Goal: Task Accomplishment & Management: Manage account settings

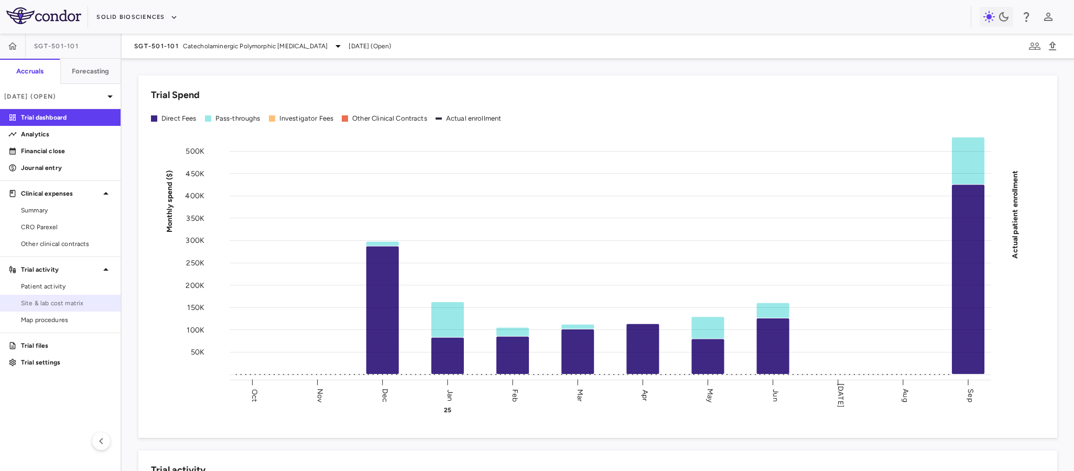
click at [53, 301] on span "Site & lab cost matrix" at bounding box center [66, 302] width 91 height 9
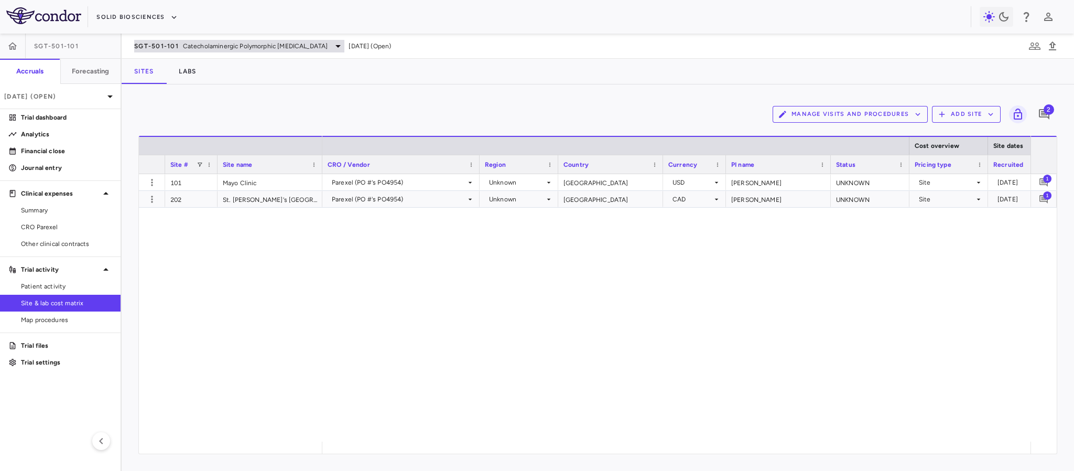
click at [164, 46] on span "SGT-501-101" at bounding box center [156, 46] width 45 height 8
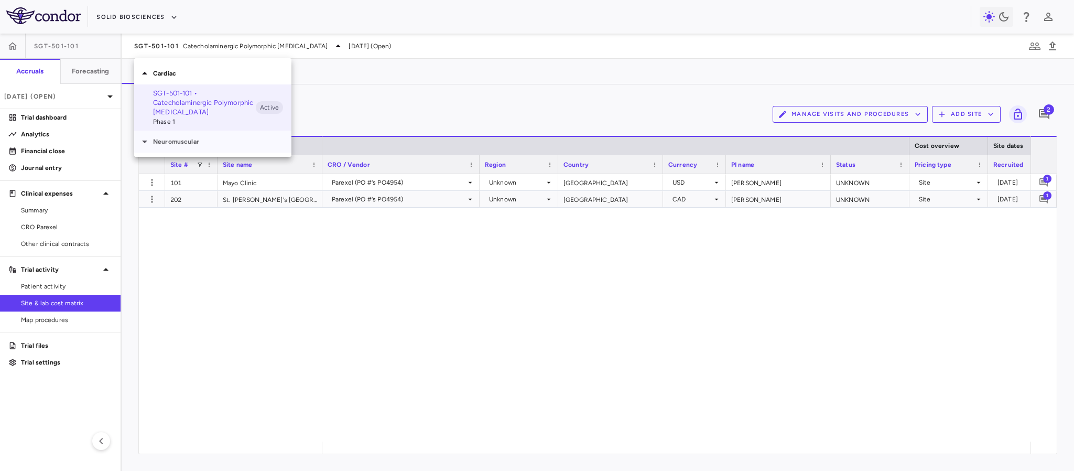
click at [145, 142] on icon at bounding box center [144, 142] width 5 height 3
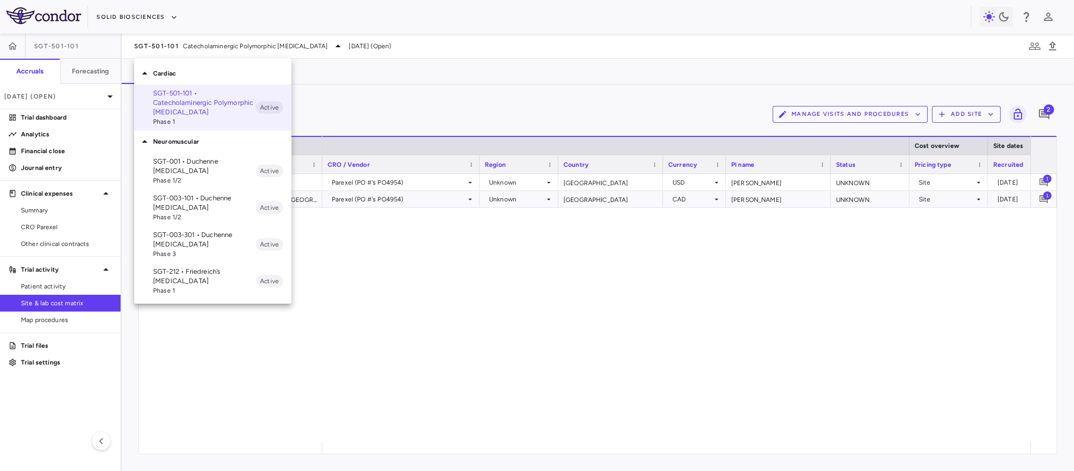
click at [162, 214] on span "Phase 1/2" at bounding box center [204, 216] width 103 height 9
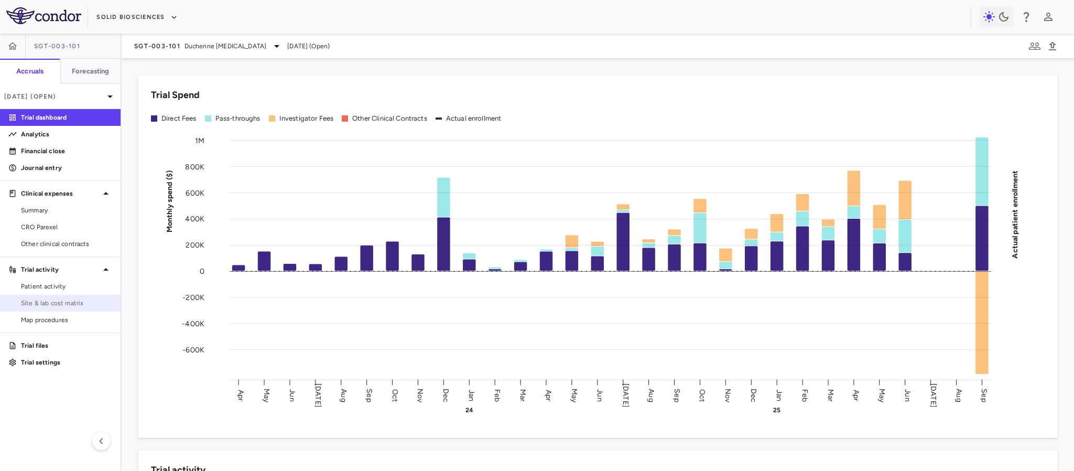
click at [49, 299] on span "Site & lab cost matrix" at bounding box center [66, 302] width 91 height 9
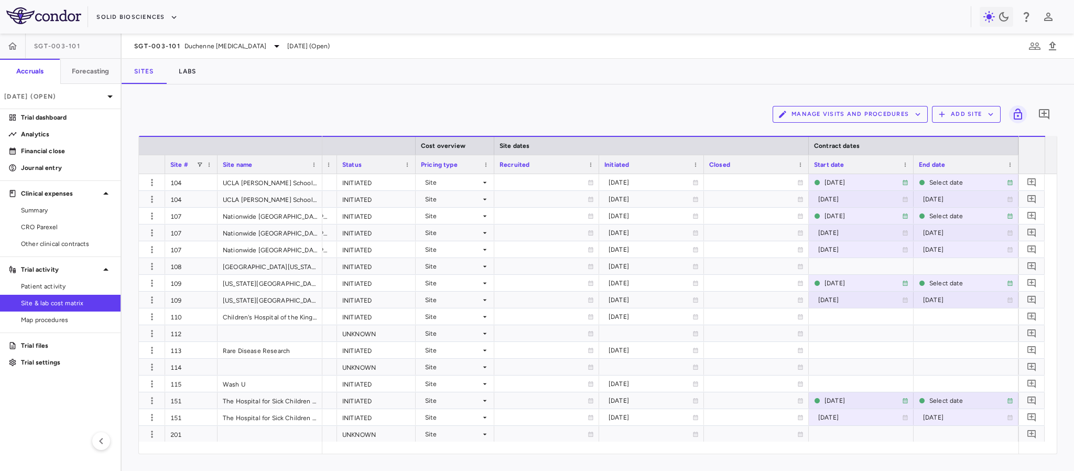
scroll to position [0, 562]
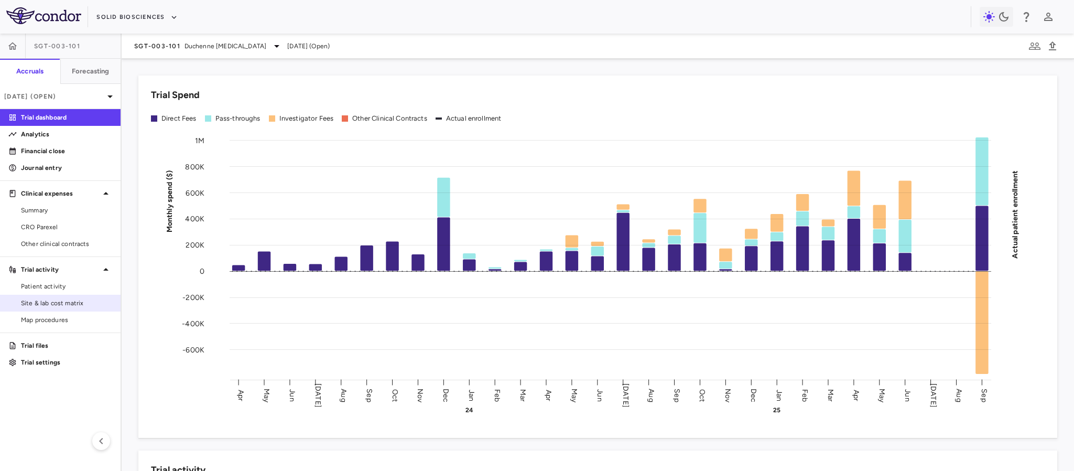
click at [32, 305] on span "Site & lab cost matrix" at bounding box center [66, 302] width 91 height 9
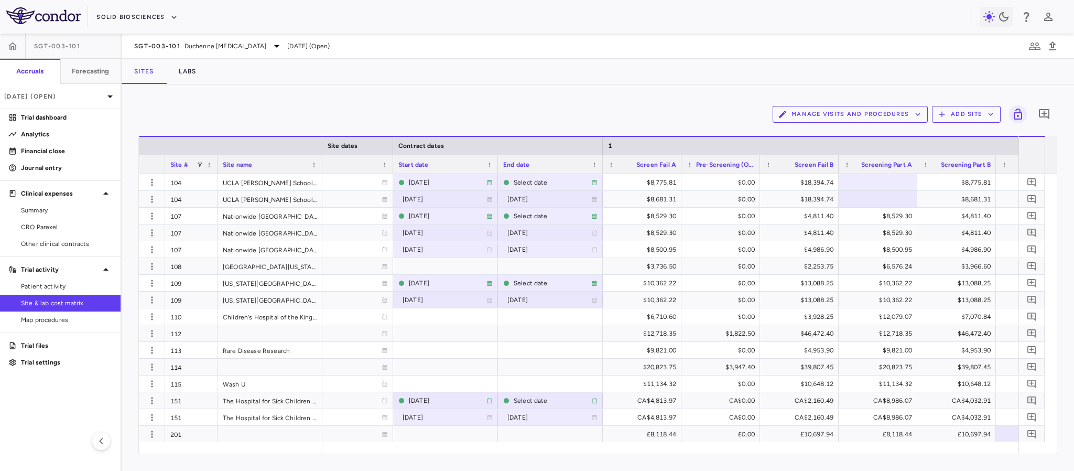
scroll to position [0, 921]
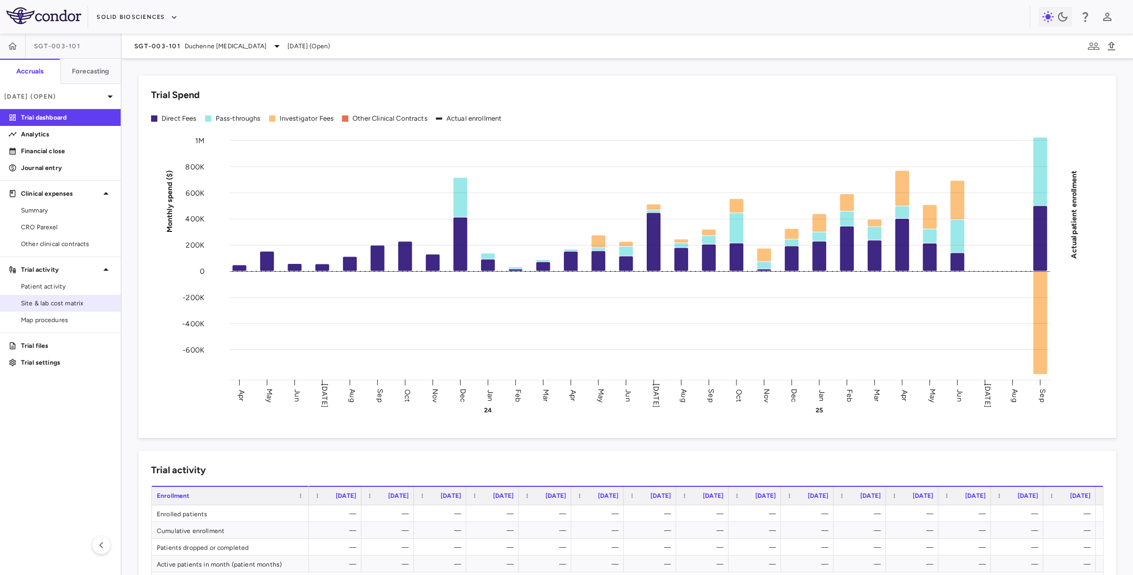
click at [42, 309] on link "Site & lab cost matrix" at bounding box center [60, 303] width 121 height 16
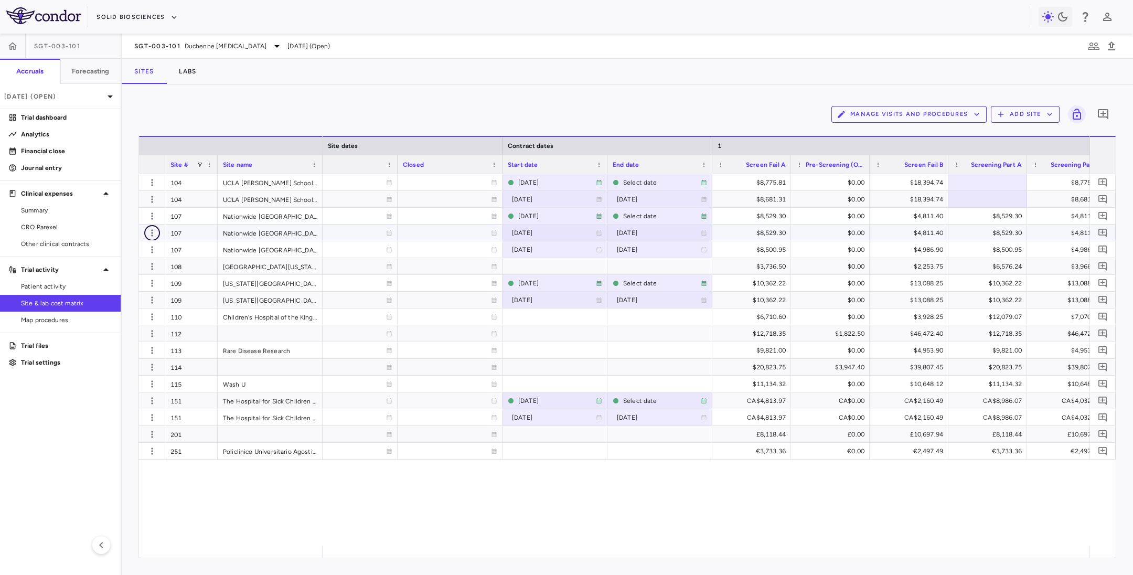
click at [154, 234] on icon "button" at bounding box center [152, 233] width 10 height 10
click at [93, 275] on div "Edit site" at bounding box center [111, 273] width 98 height 19
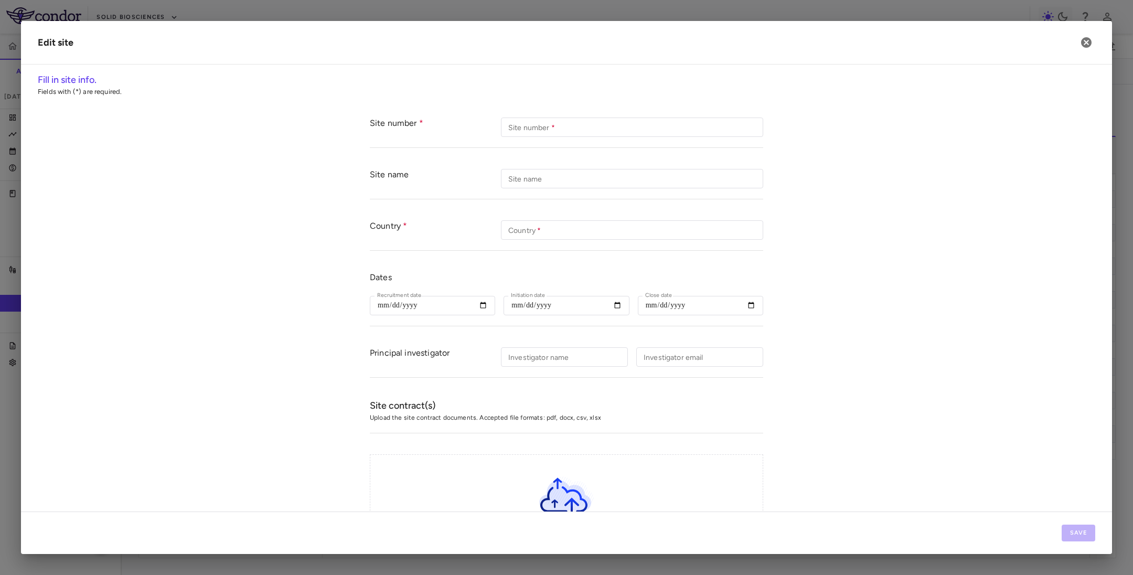
type input "***"
type input "**********"
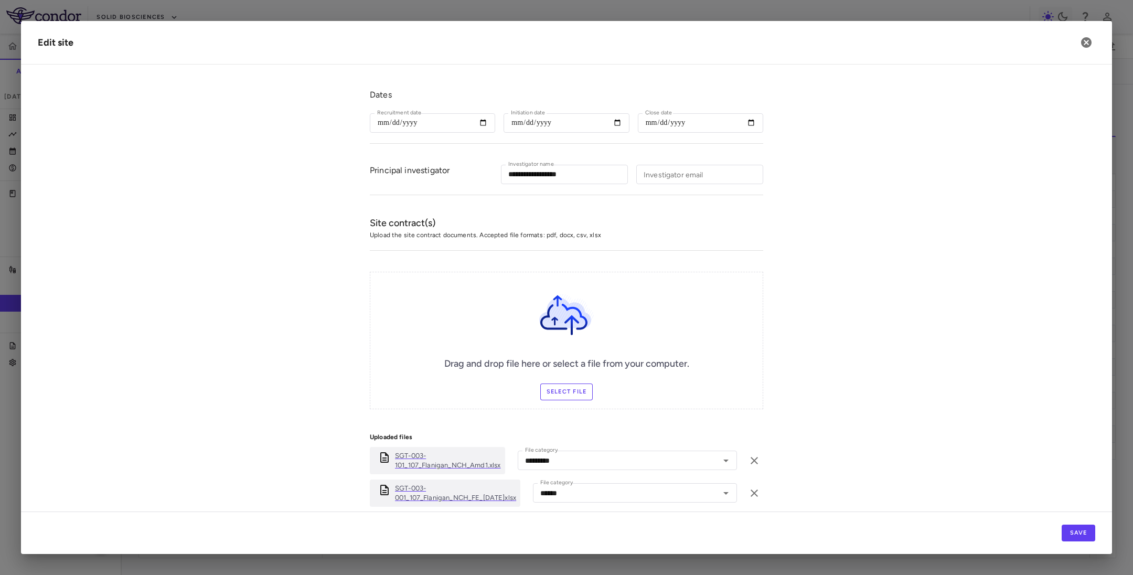
scroll to position [294, 0]
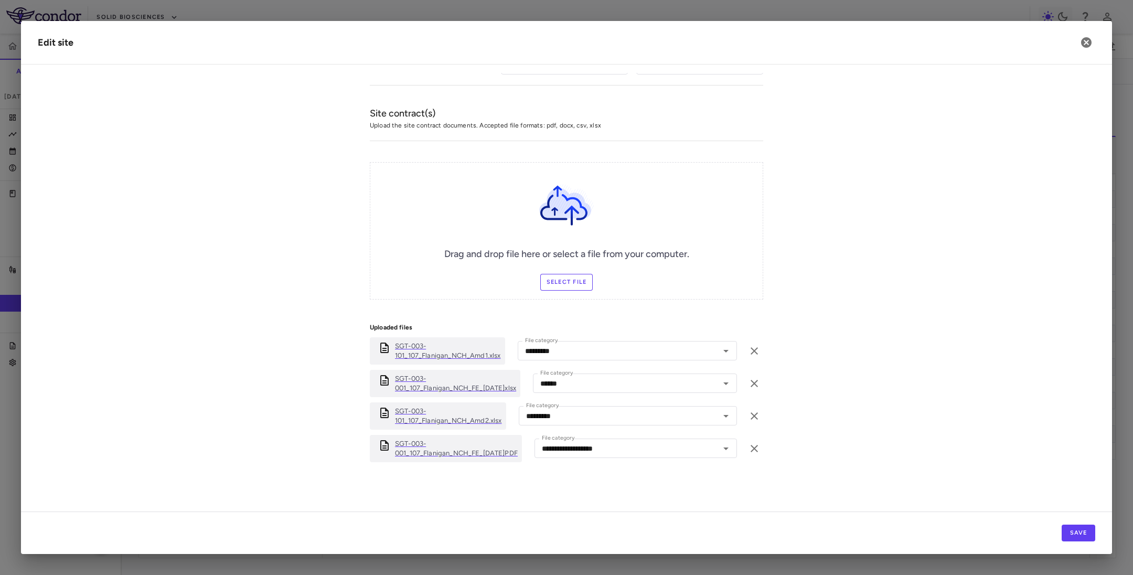
click at [413, 450] on p "SGT-003-001_107_Flanigan_NCH_FE_2024.08.15.PDF" at bounding box center [456, 448] width 123 height 19
click at [404, 350] on p "SGT-003-101_107_Flanigan_NCH_Amd1.xlsx" at bounding box center [448, 350] width 106 height 19
click at [395, 420] on p "SGT-003-101_107_Flanigan_NCH_Amd2.xlsx" at bounding box center [448, 415] width 107 height 19
click at [1085, 41] on icon "button" at bounding box center [1086, 42] width 10 height 10
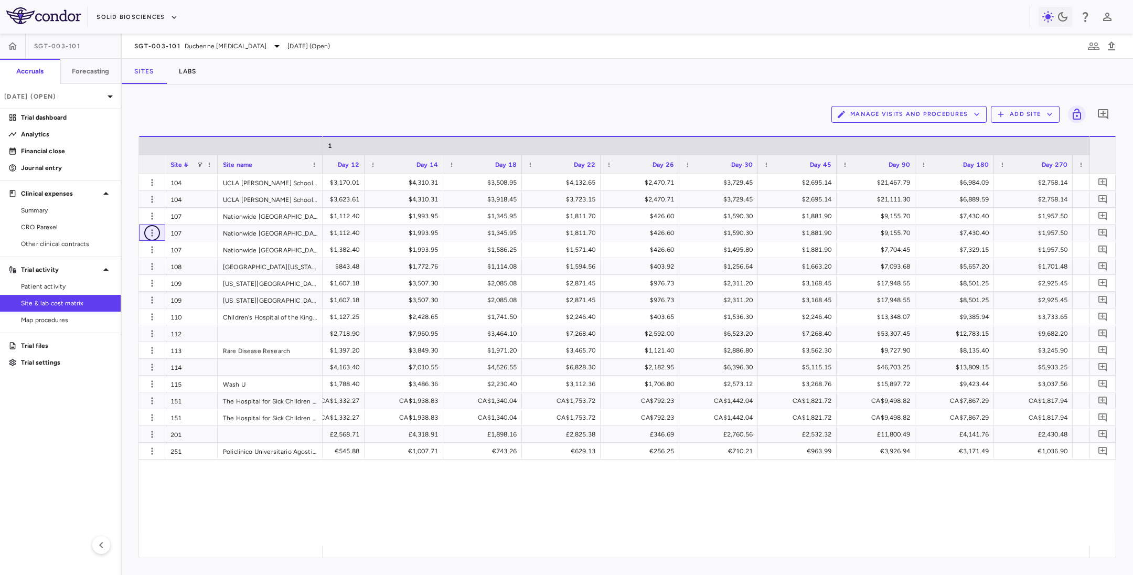
scroll to position [0, 2599]
